Goal: Task Accomplishment & Management: Manage account settings

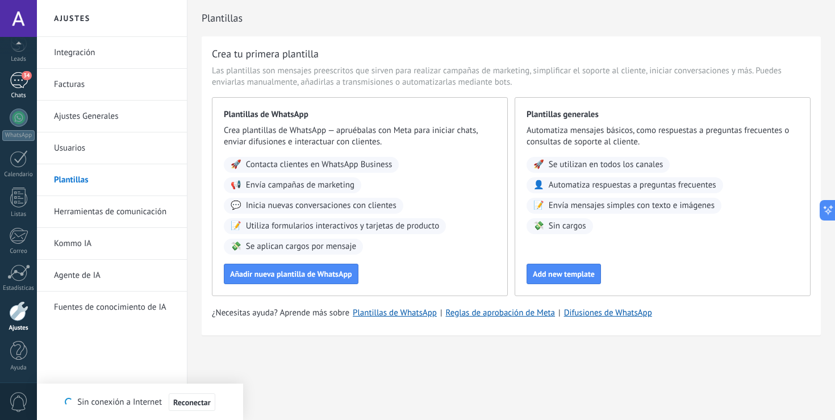
click at [23, 84] on div "34" at bounding box center [19, 80] width 18 height 16
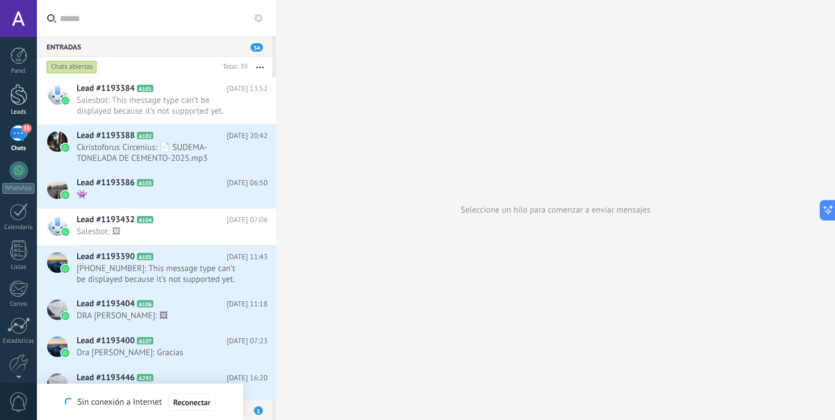
click at [10, 97] on div at bounding box center [18, 94] width 17 height 21
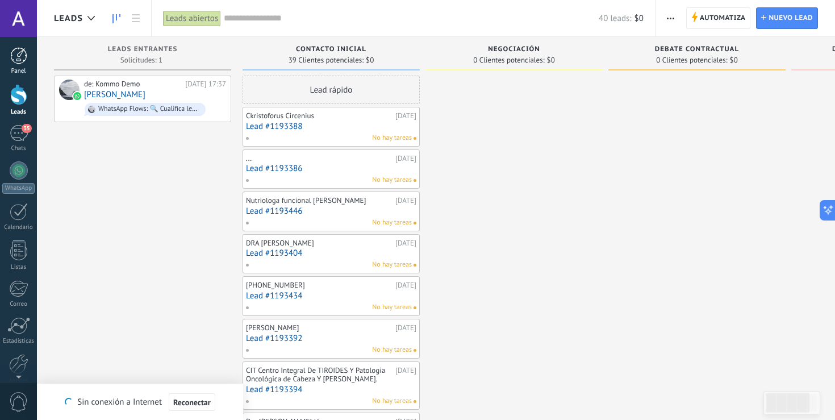
click at [14, 61] on div at bounding box center [18, 55] width 17 height 17
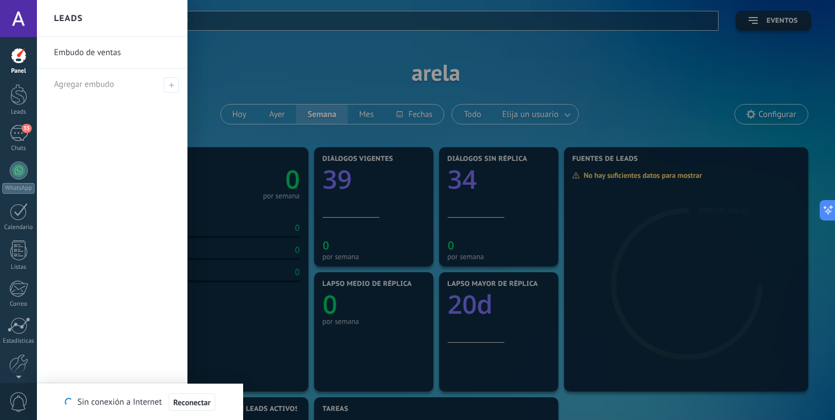
click at [14, 60] on div at bounding box center [18, 55] width 17 height 17
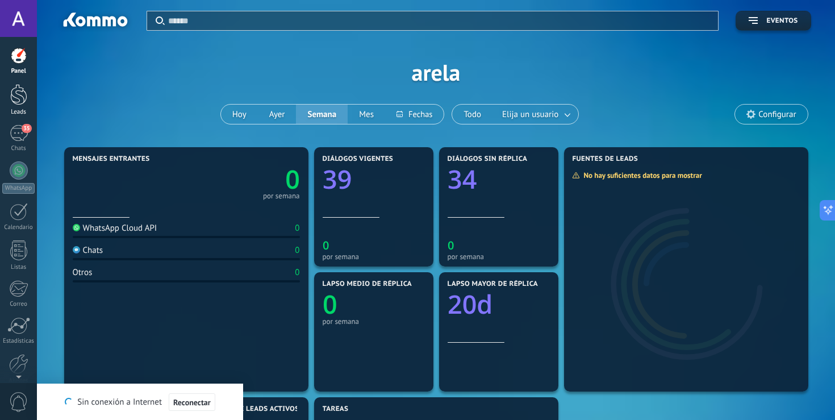
click at [15, 100] on div at bounding box center [18, 94] width 17 height 21
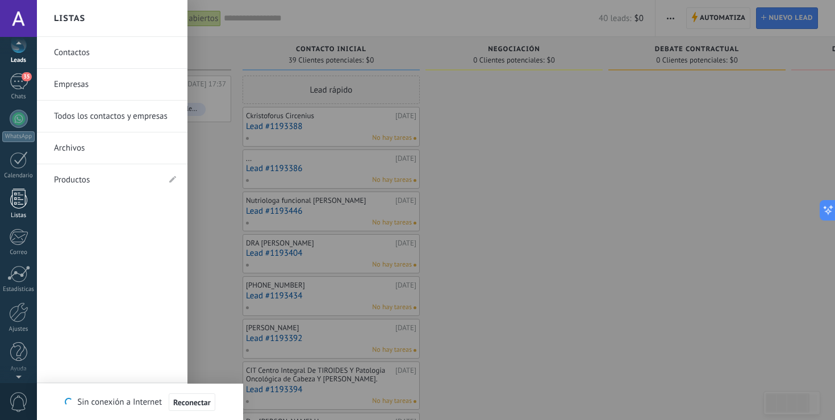
scroll to position [53, 0]
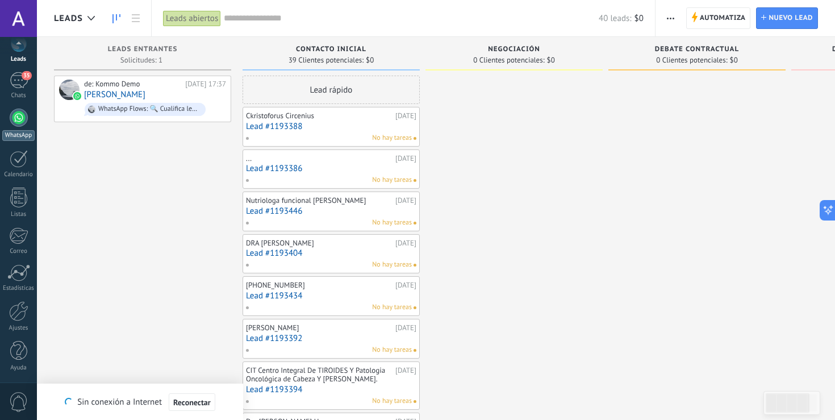
click at [15, 136] on div "WhatsApp" at bounding box center [18, 135] width 32 height 11
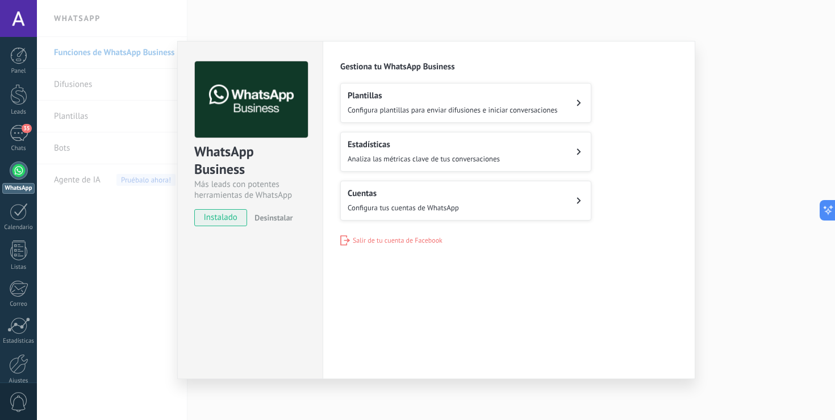
click at [440, 112] on span "Configura plantillas para enviar difusiones e iniciar conversaciones" at bounding box center [453, 110] width 210 height 10
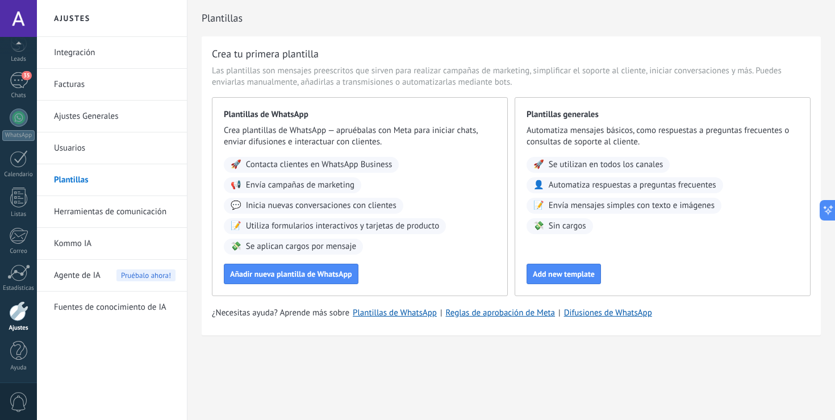
click at [99, 56] on link "Integración" at bounding box center [115, 53] width 122 height 32
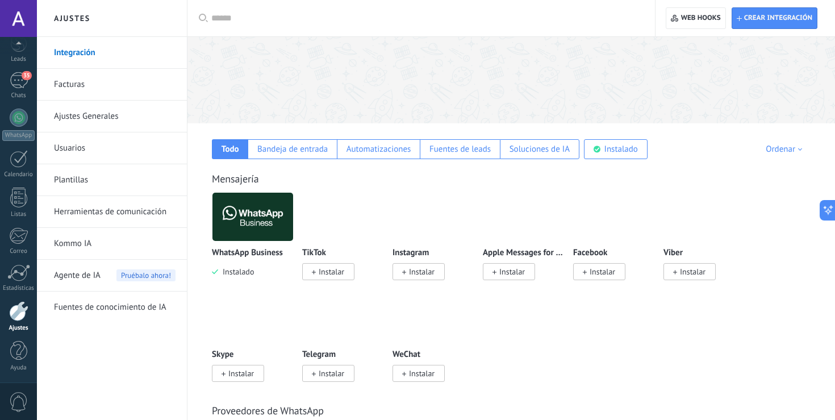
scroll to position [102, 0]
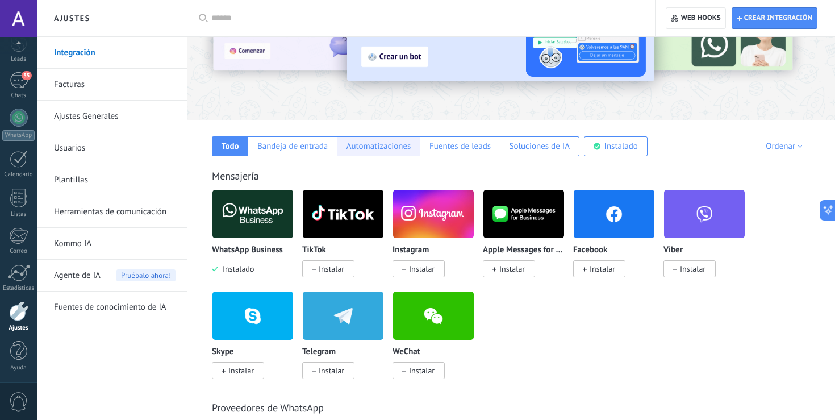
click at [382, 144] on div "Automatizaciones" at bounding box center [379, 146] width 65 height 11
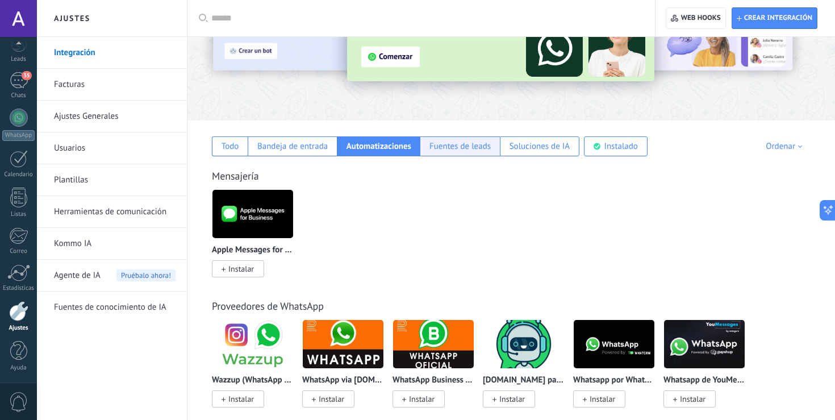
click at [440, 149] on div "Fuentes de leads" at bounding box center [460, 146] width 61 height 11
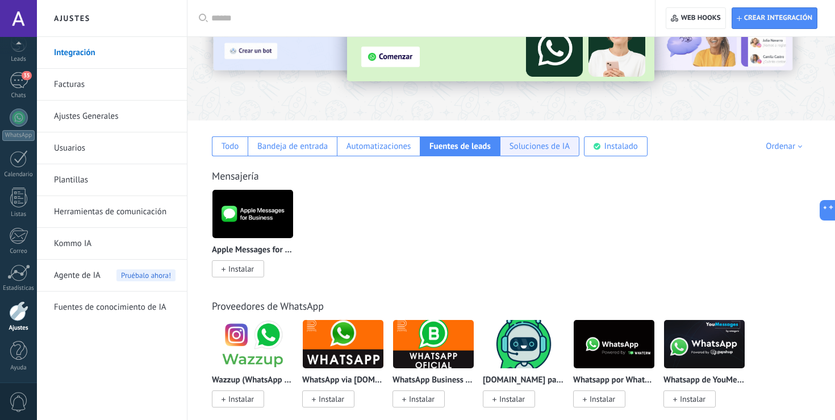
click at [525, 153] on div "Soluciones de IA" at bounding box center [540, 146] width 80 height 20
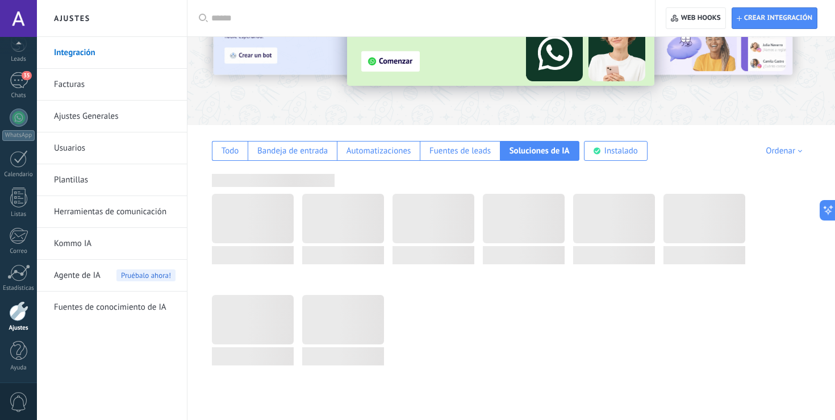
scroll to position [0, 0]
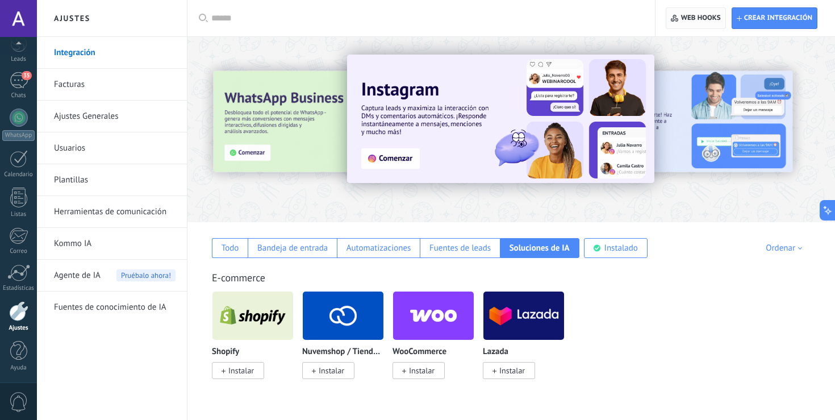
click at [689, 20] on span "Web hooks 0" at bounding box center [701, 18] width 40 height 9
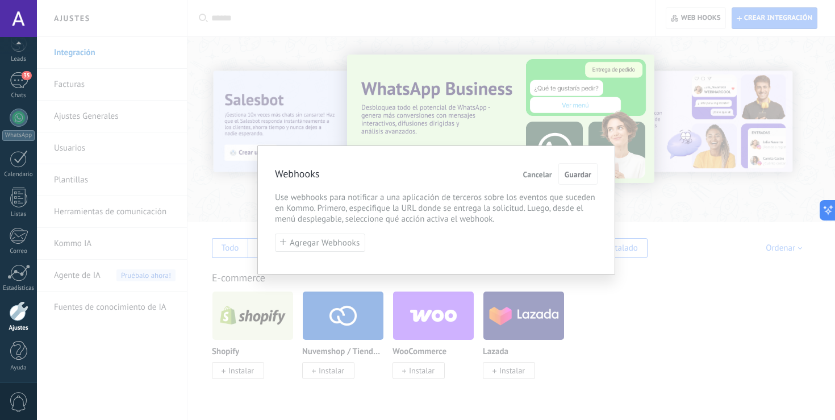
click at [735, 314] on div "Webhooks Cancelar Guardar Use webhooks para notificar a una aplicación de terce…" at bounding box center [436, 210] width 798 height 420
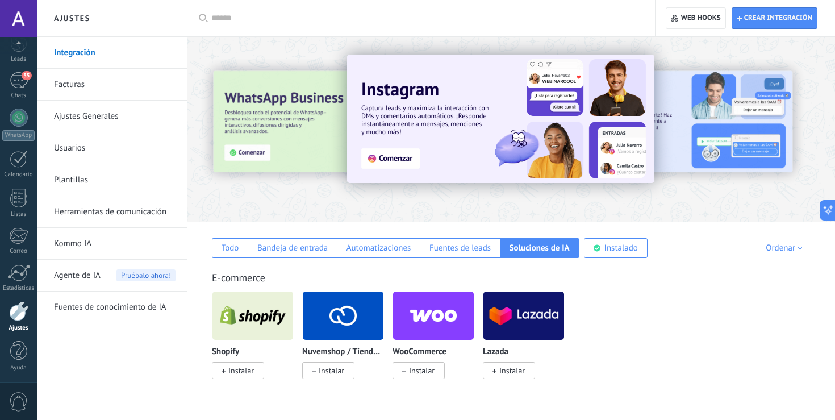
click at [102, 217] on link "Herramientas de comunicación" at bounding box center [115, 212] width 122 height 32
